Goal: Navigation & Orientation: Go to known website

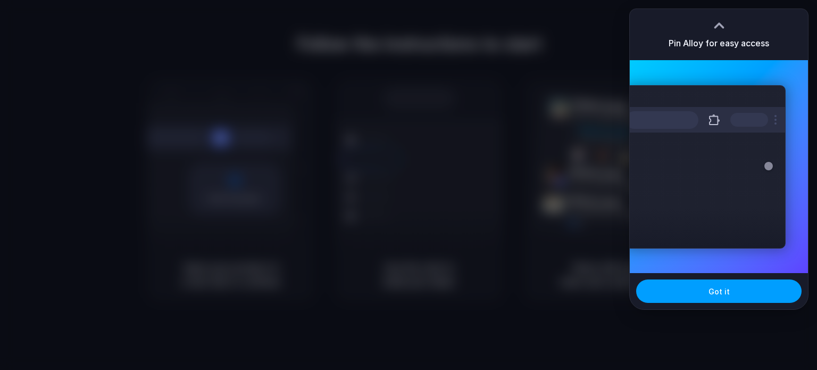
click at [751, 293] on button "Got it" at bounding box center [718, 290] width 165 height 23
